Goal: Check status: Check status

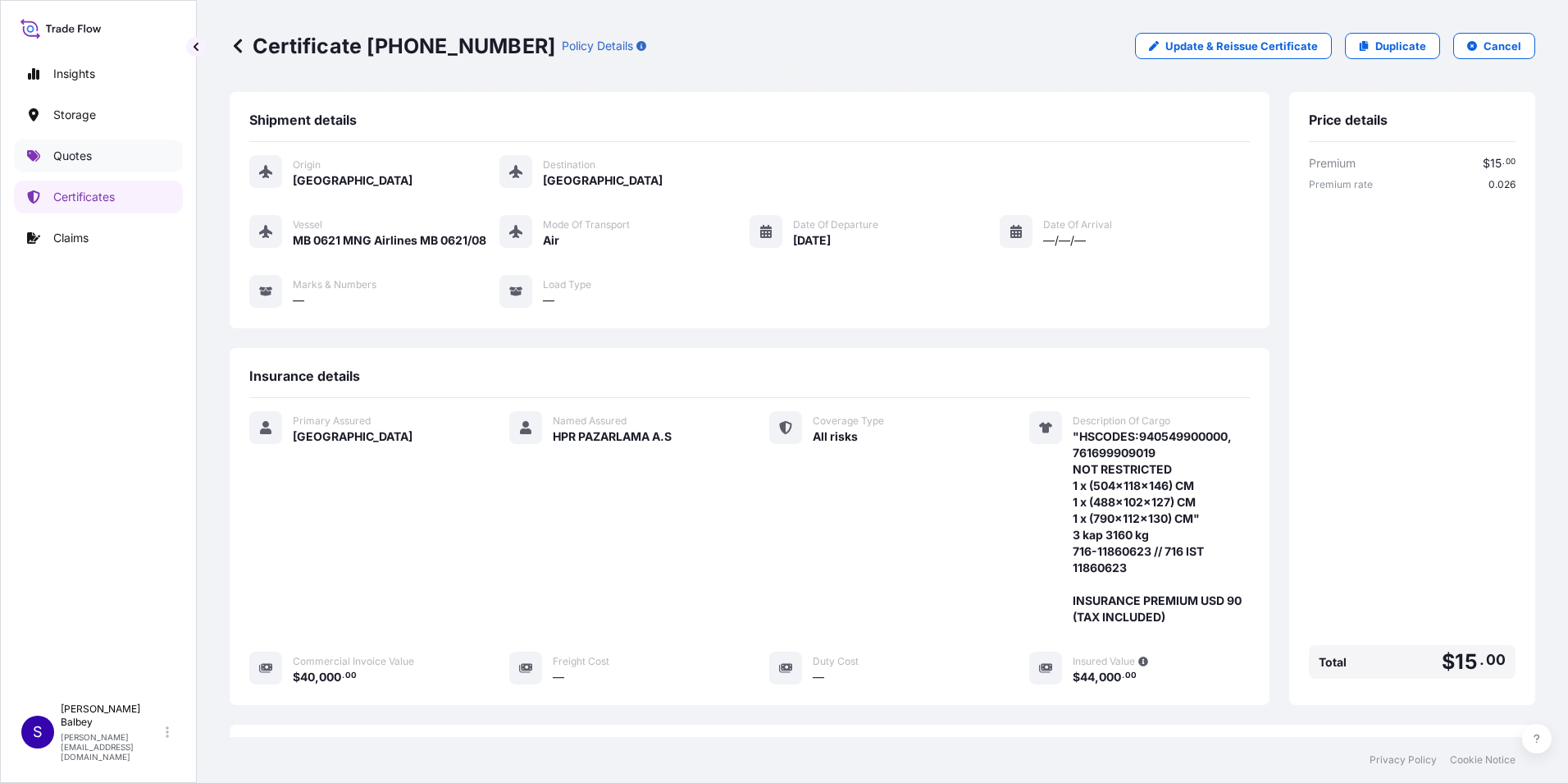
click at [120, 150] on link "Quotes" at bounding box center [99, 156] width 169 height 33
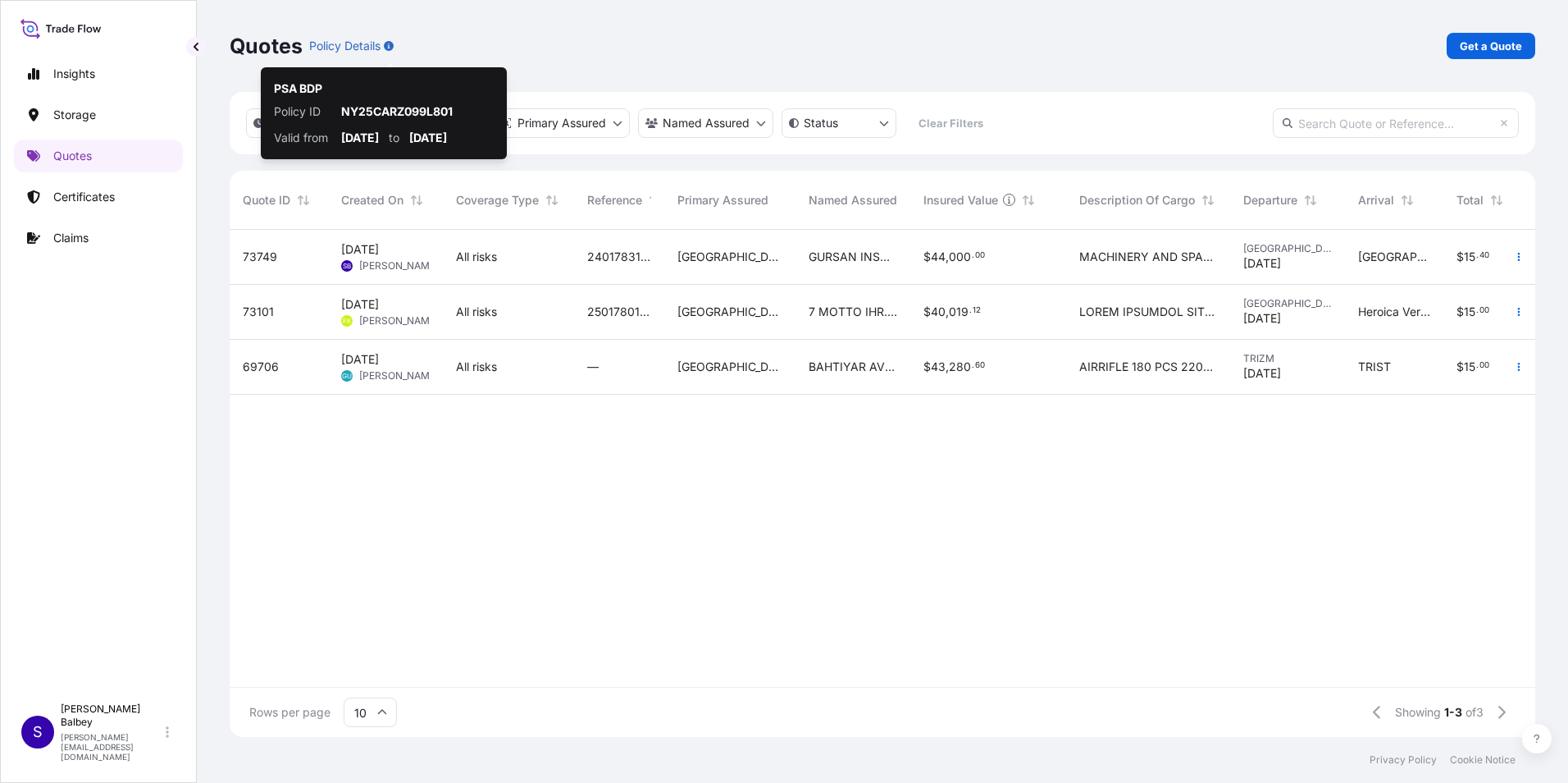
scroll to position [504, 1293]
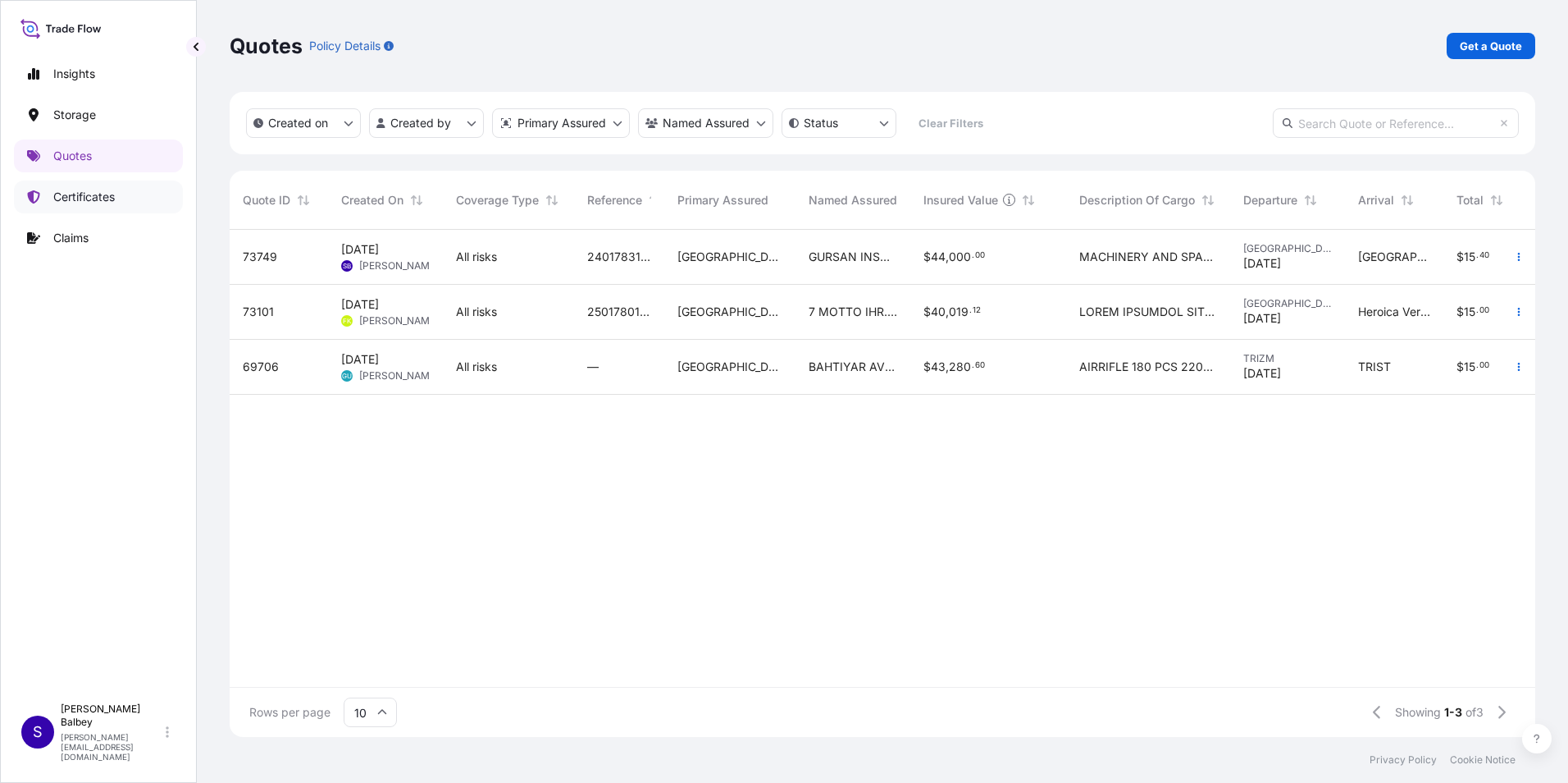
click at [63, 207] on link "Certificates" at bounding box center [99, 196] width 169 height 33
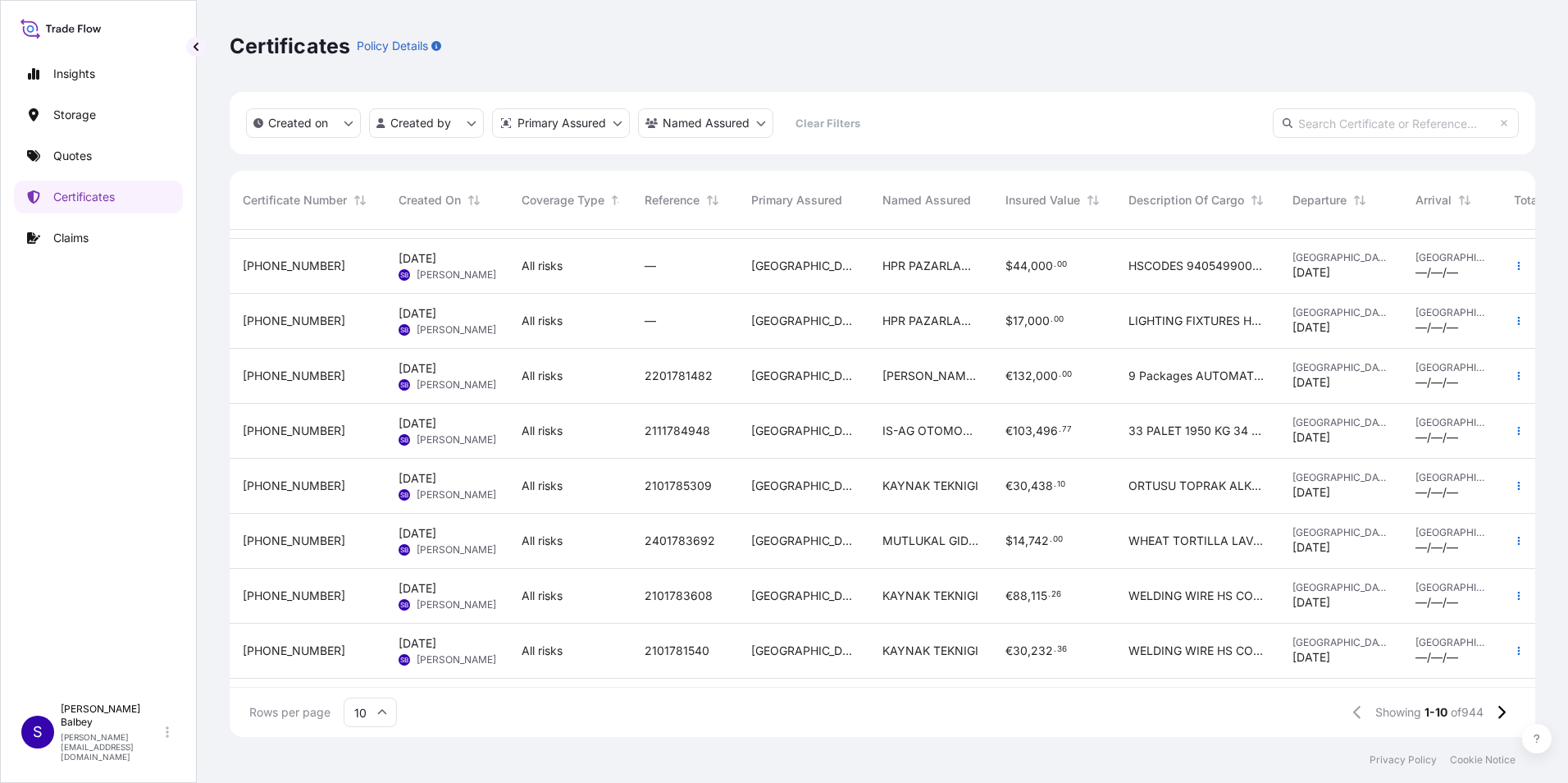
scroll to position [105, 0]
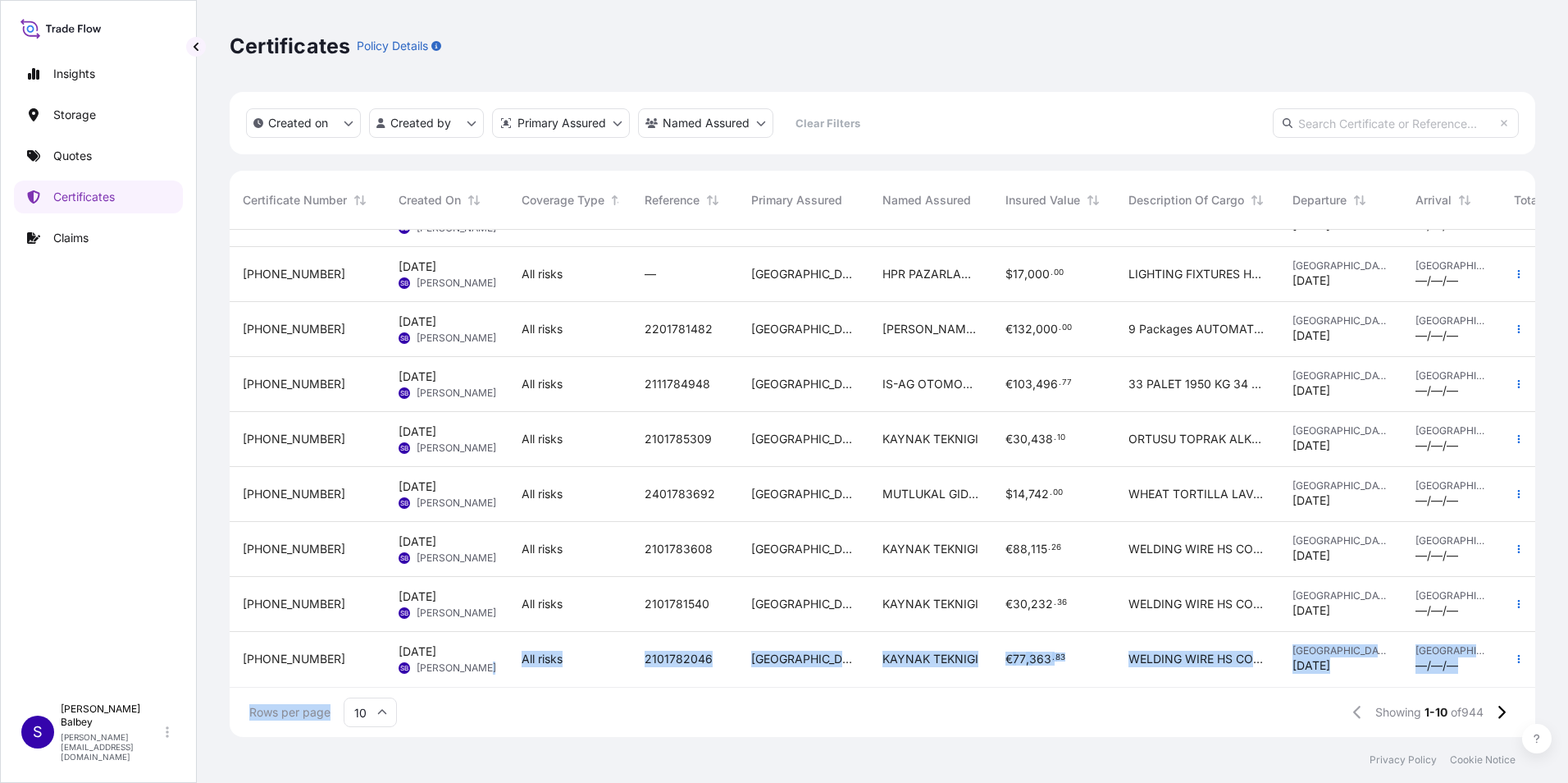
drag, startPoint x: 449, startPoint y: 674, endPoint x: 500, endPoint y: 699, distance: 56.8
click at [500, 699] on div "Certificate Number Created On Coverage Type Reference Primary Assured Named Ass…" at bounding box center [882, 453] width 1306 height 566
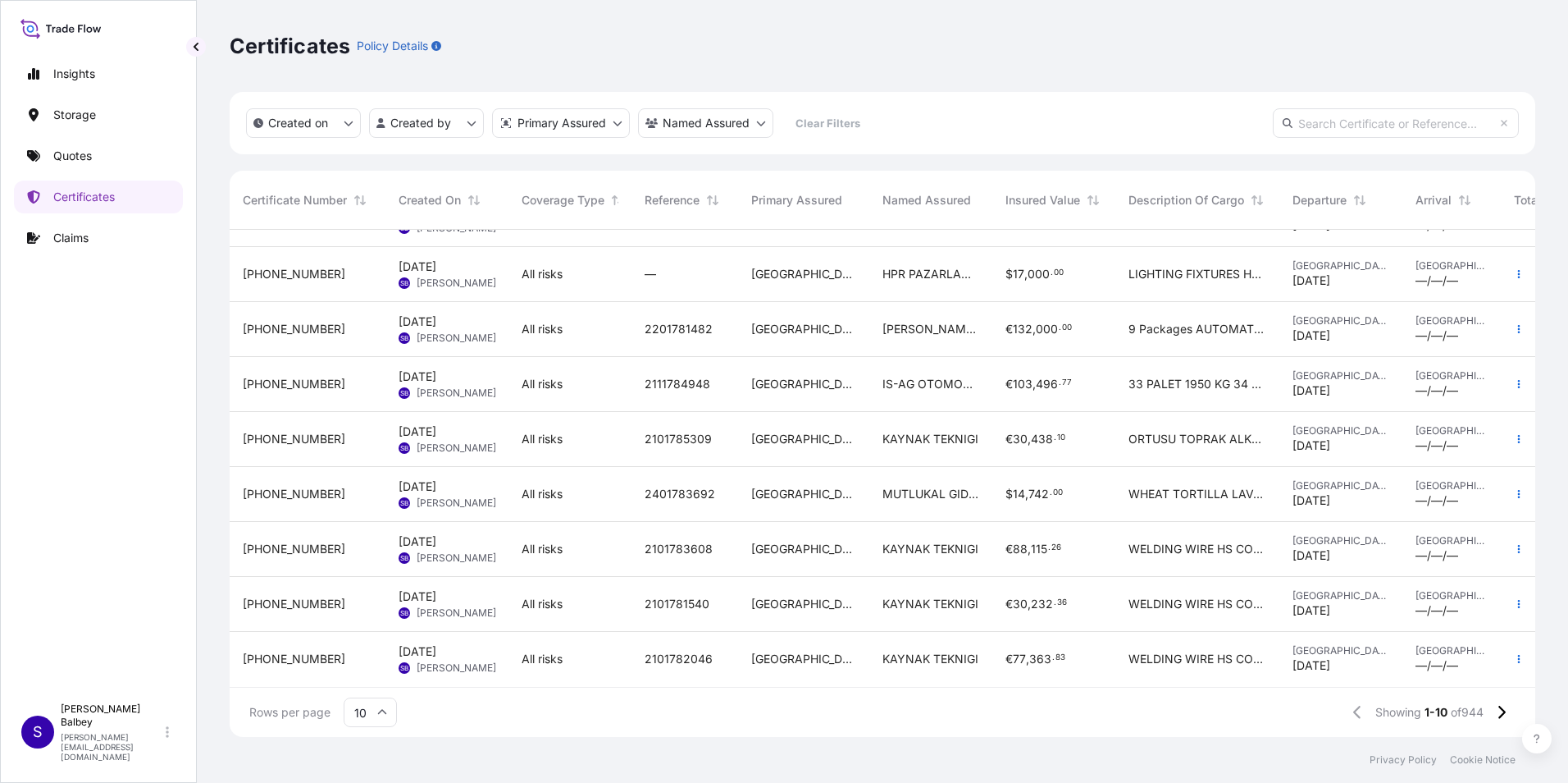
click at [500, 699] on div "Rows per page 10 Showing 1-10 of 944" at bounding box center [882, 711] width 1306 height 49
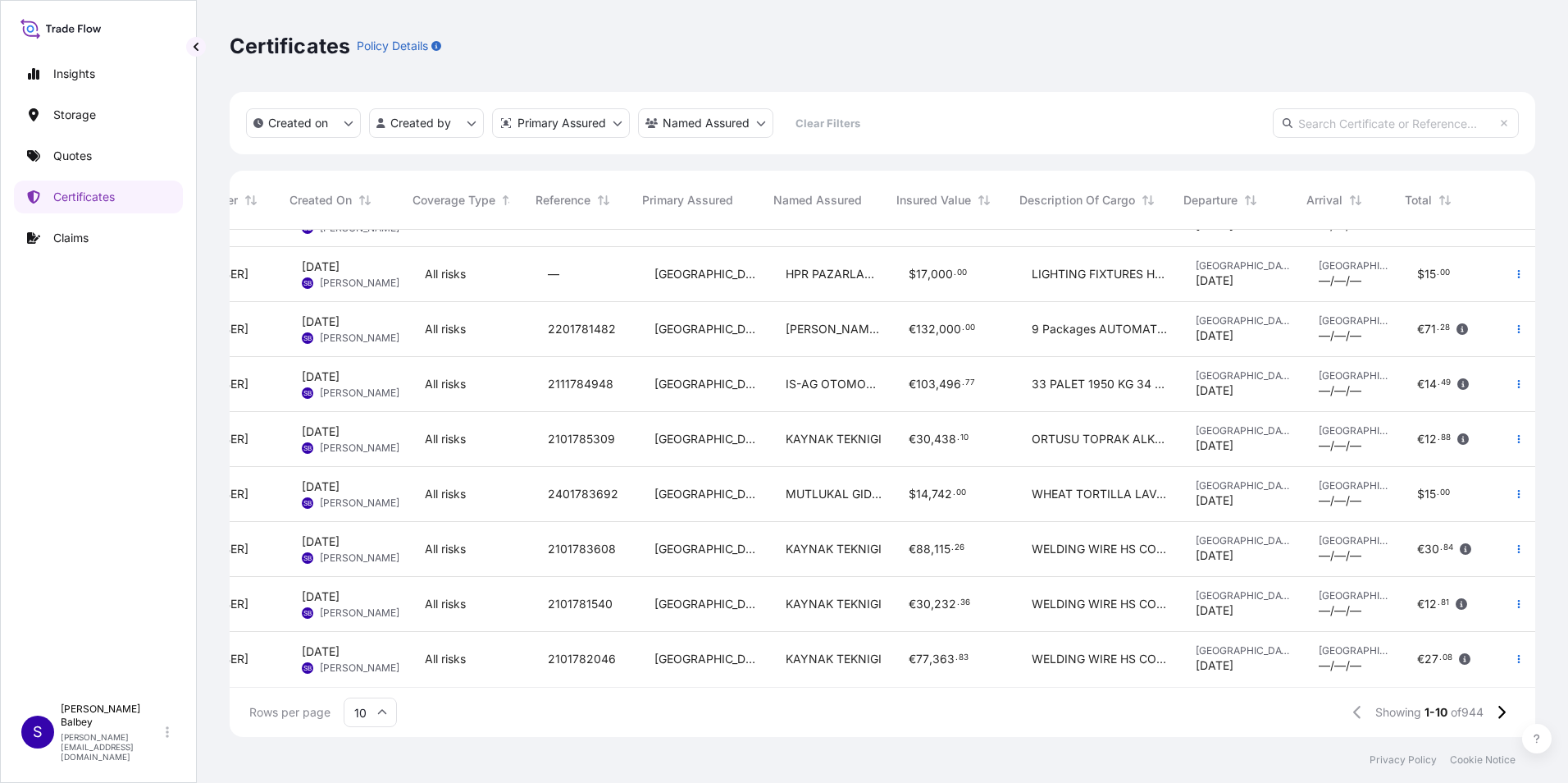
click at [376, 721] on input "10" at bounding box center [371, 712] width 54 height 30
click at [369, 663] on div "50" at bounding box center [371, 667] width 40 height 32
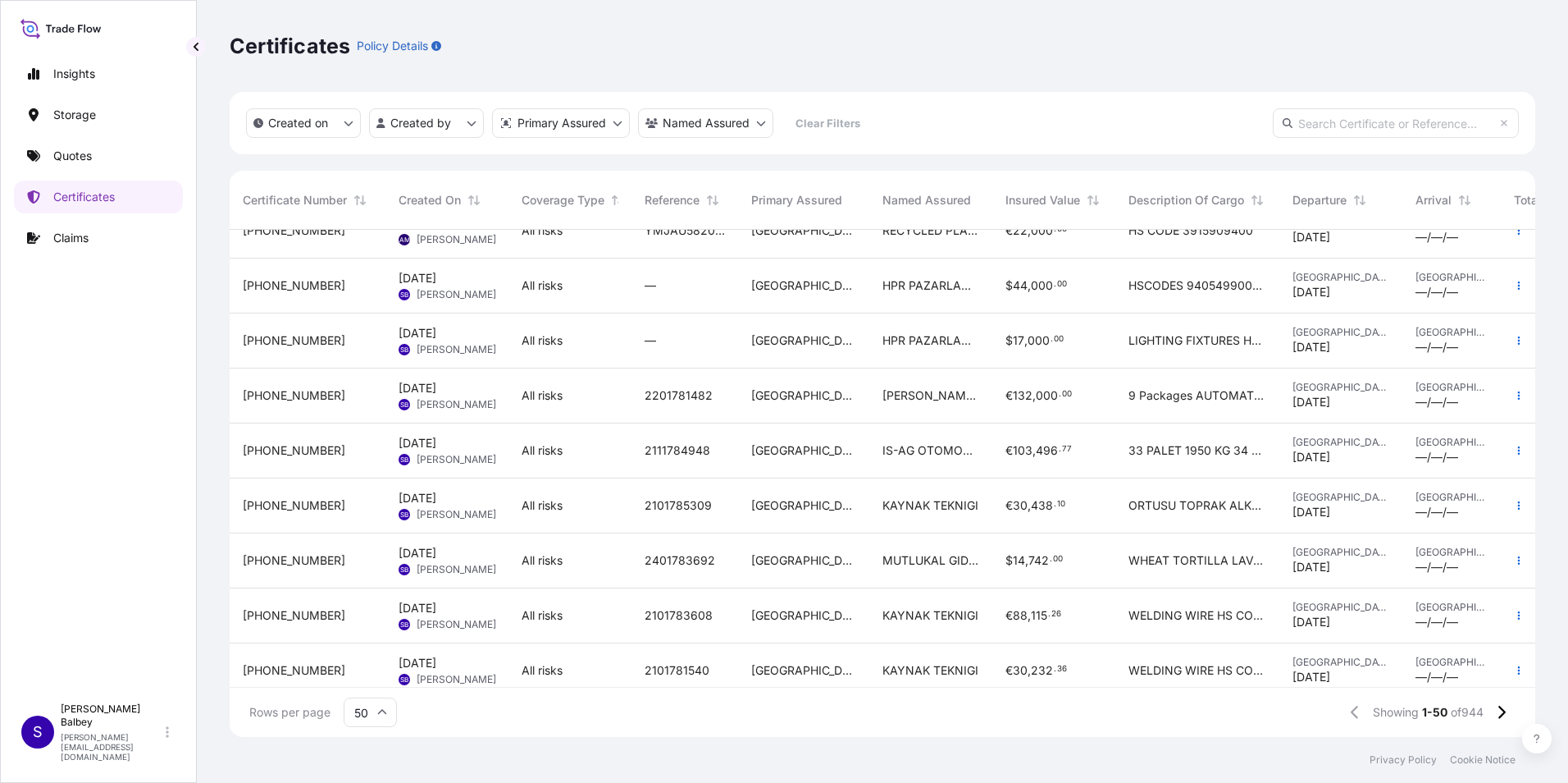
scroll to position [0, 0]
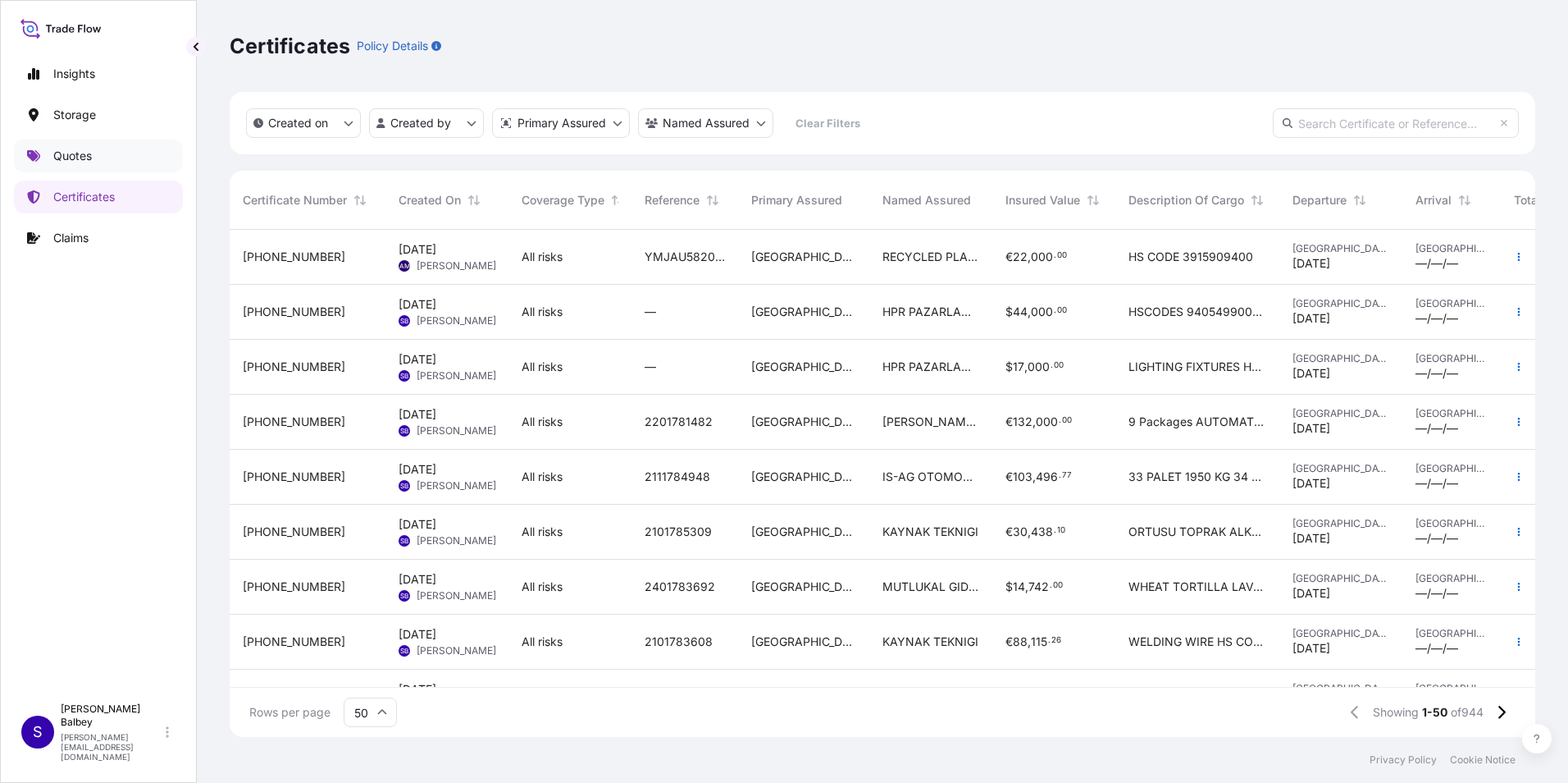
click at [128, 155] on link "Quotes" at bounding box center [99, 156] width 169 height 33
